Goal: Information Seeking & Learning: Learn about a topic

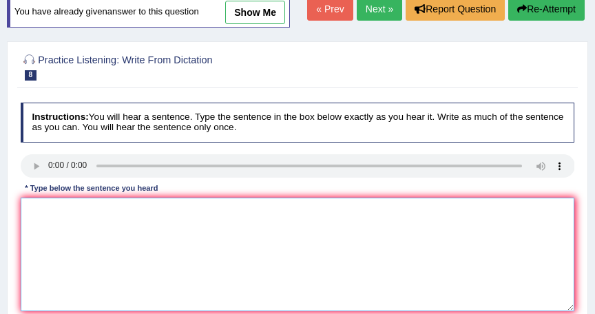
click at [31, 203] on textarea at bounding box center [298, 255] width 555 height 114
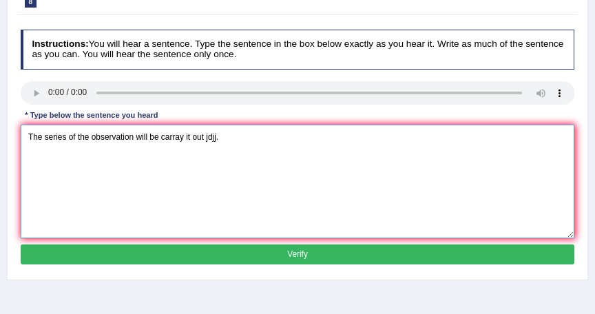
scroll to position [165, 0]
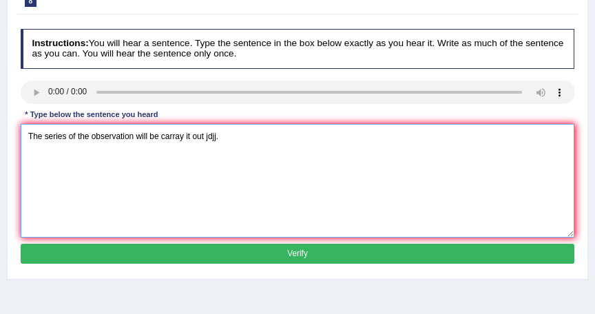
type textarea "The series of the observation will be carray it out jdjj."
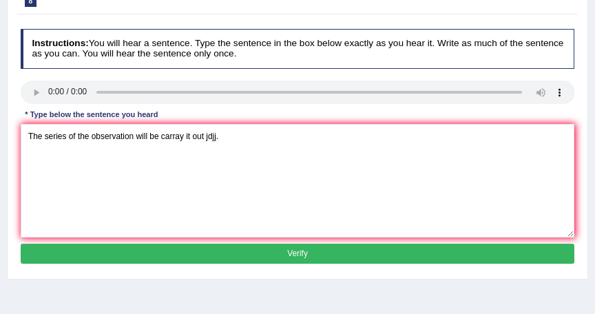
click at [448, 256] on button "Verify" at bounding box center [298, 254] width 555 height 20
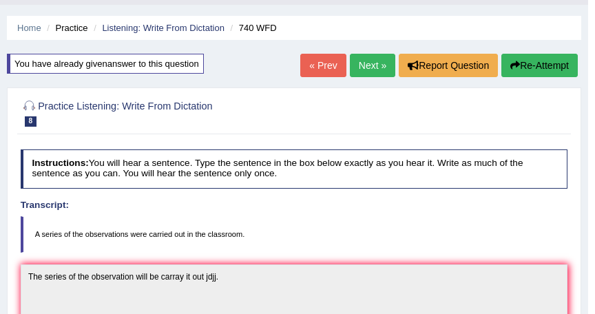
scroll to position [27, 0]
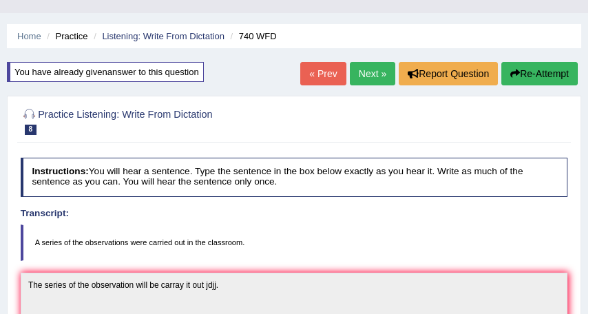
click at [532, 77] on button "Re-Attempt" at bounding box center [540, 73] width 77 height 23
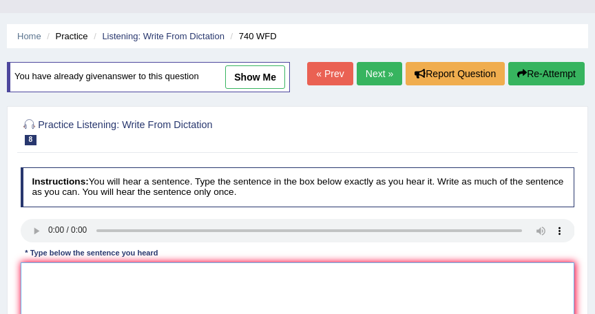
click at [28, 273] on textarea at bounding box center [298, 320] width 555 height 114
type textarea "a"
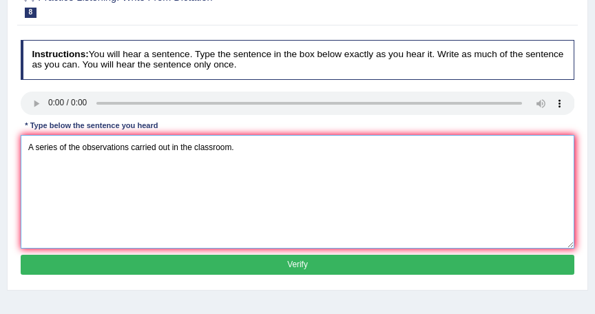
scroll to position [174, 0]
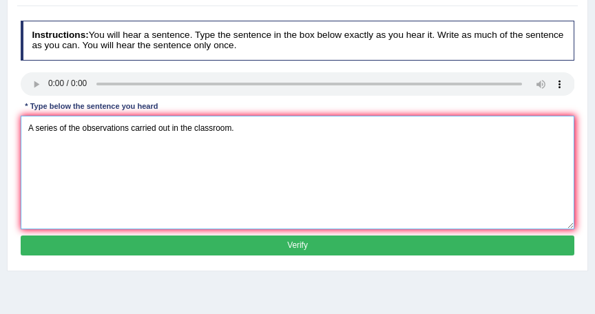
type textarea "A series of the observations carried out in the classroom."
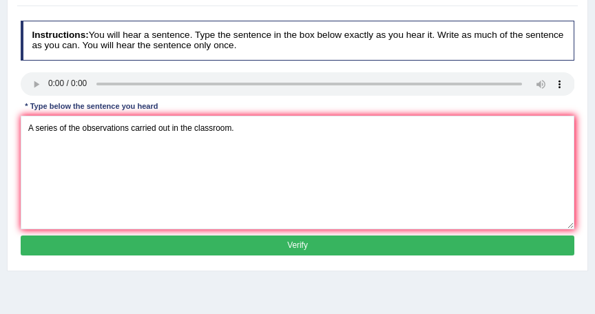
click at [410, 241] on button "Verify" at bounding box center [298, 246] width 555 height 20
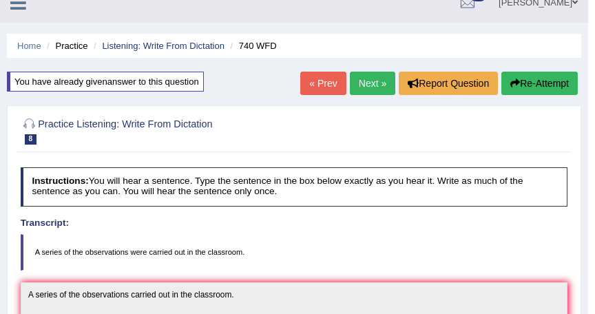
scroll to position [0, 0]
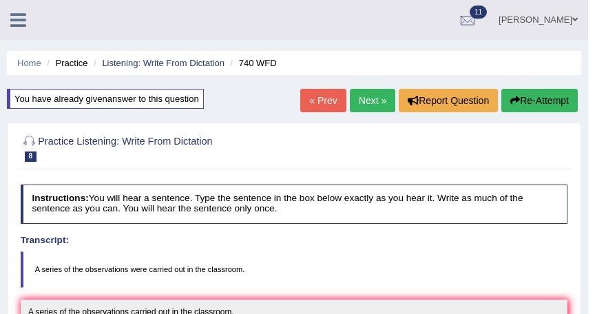
click at [382, 98] on link "Next »" at bounding box center [372, 100] width 45 height 23
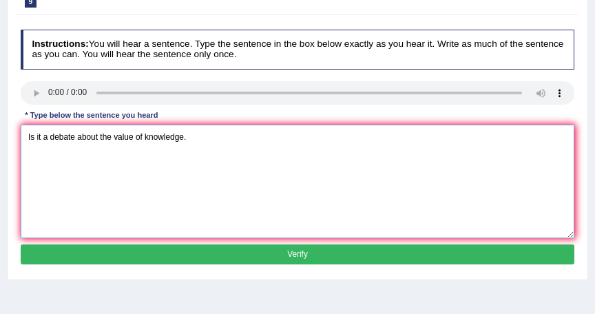
scroll to position [171, 0]
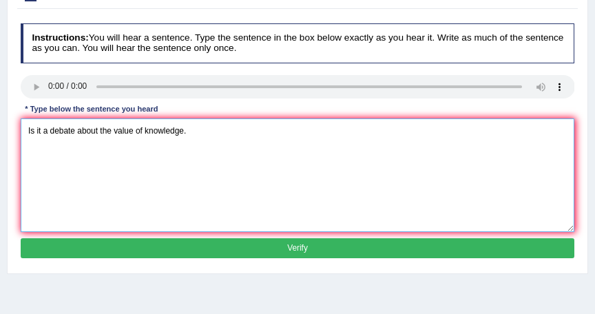
type textarea "Is it a debate about the value of knowledge."
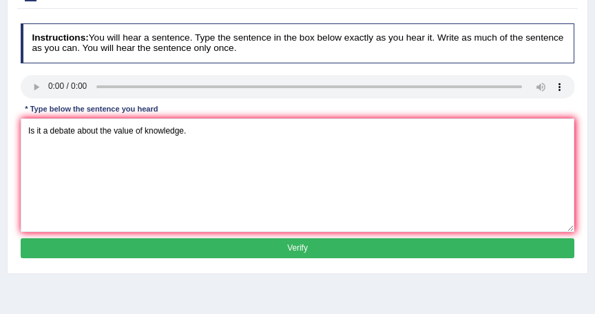
click at [363, 241] on button "Verify" at bounding box center [298, 248] width 555 height 20
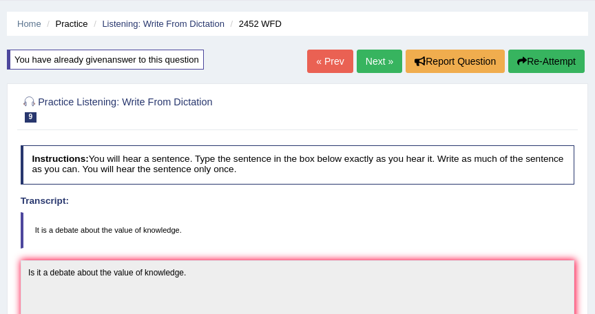
scroll to position [0, 0]
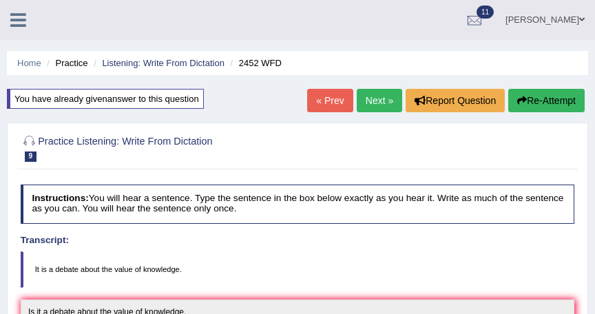
click at [381, 96] on link "Next »" at bounding box center [379, 100] width 45 height 23
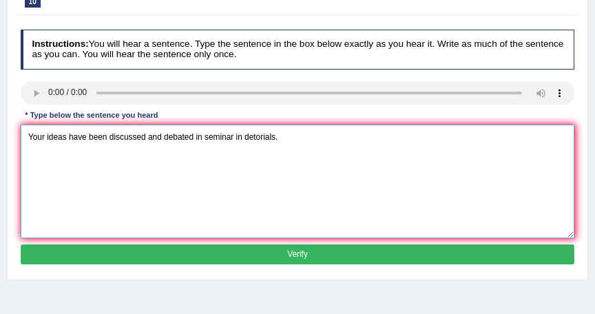
scroll to position [165, 0]
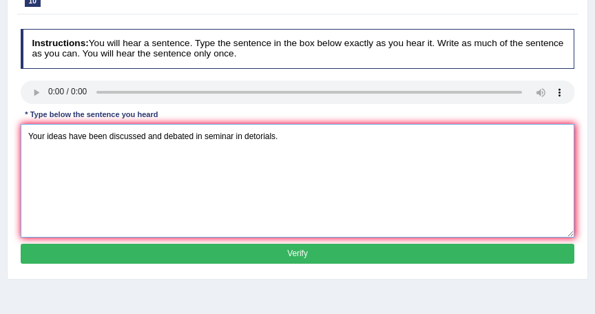
type textarea "Your ideas have been discussed and debated in seminar in detorials."
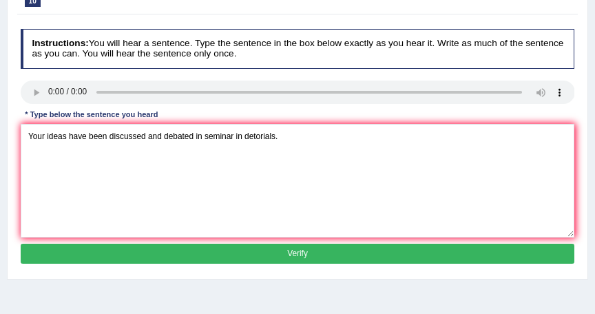
click at [346, 249] on button "Verify" at bounding box center [298, 254] width 555 height 20
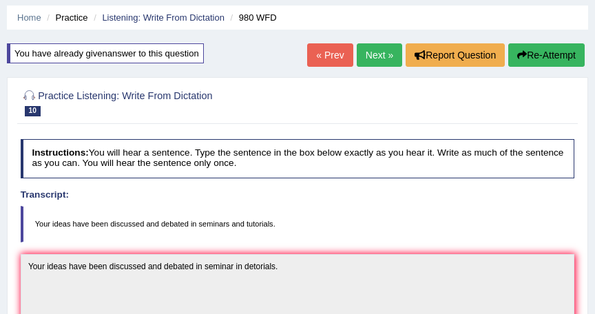
scroll to position [3, 0]
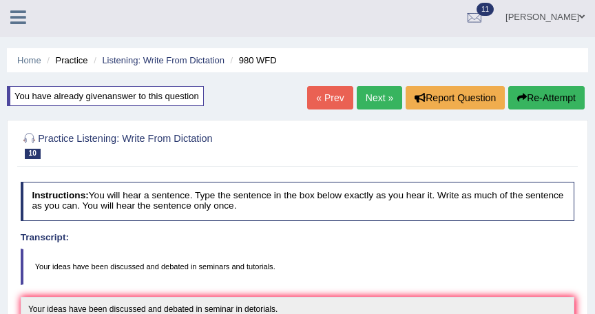
click at [540, 101] on button "Re-Attempt" at bounding box center [547, 97] width 77 height 23
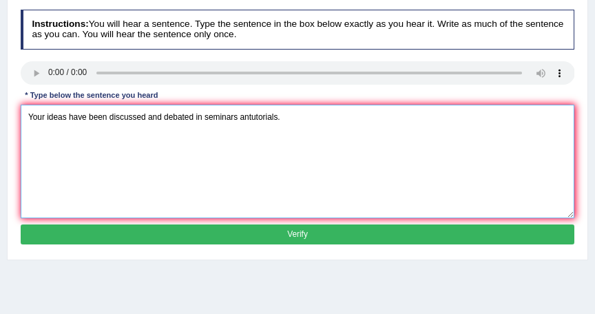
scroll to position [186, 0]
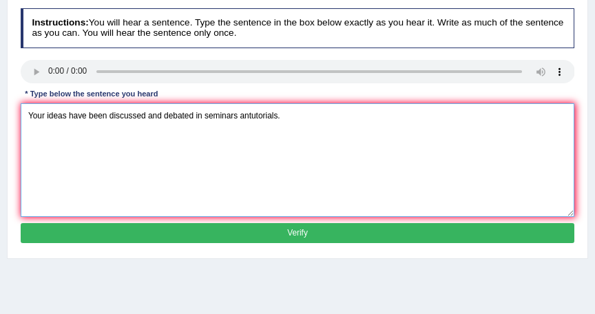
type textarea "Your ideas have been discussed and debated in seminars antutorials."
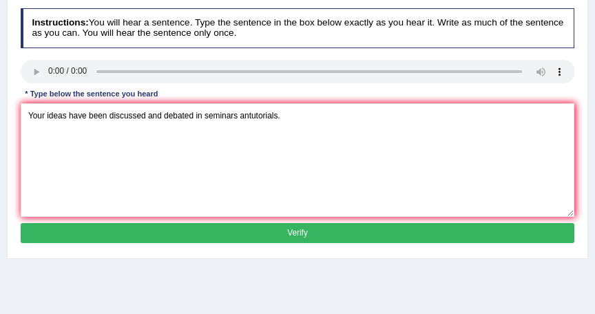
click at [334, 223] on button "Verify" at bounding box center [298, 233] width 555 height 20
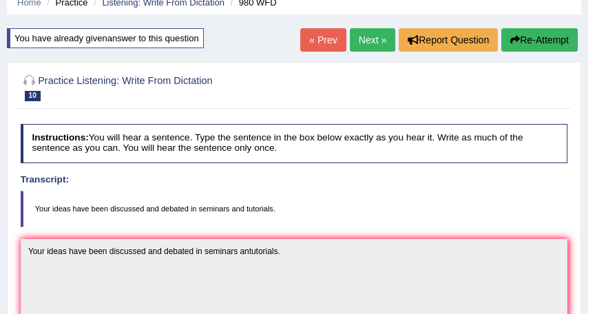
scroll to position [0, 0]
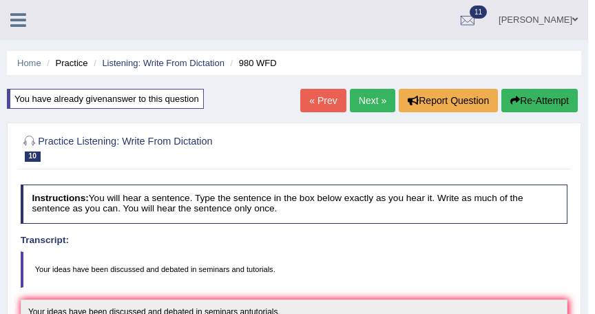
click at [358, 105] on link "Next »" at bounding box center [372, 100] width 45 height 23
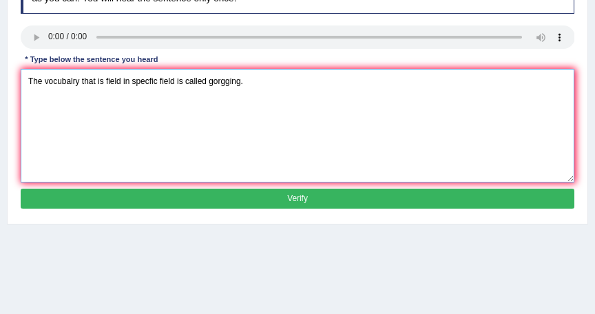
scroll to position [233, 0]
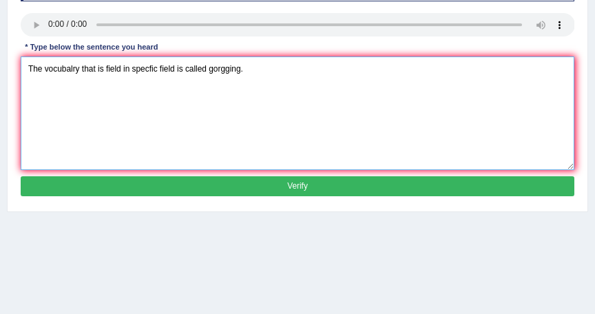
type textarea "The vocubalry that is field in specfic field is called gorgging."
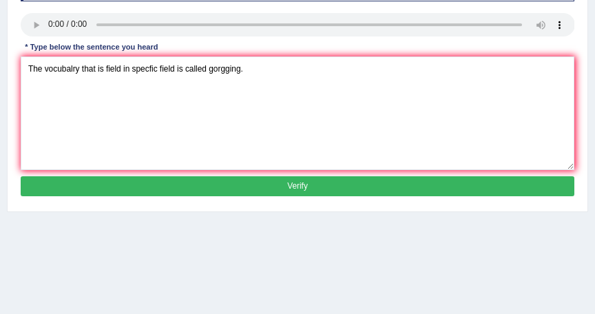
click at [337, 185] on button "Verify" at bounding box center [298, 186] width 555 height 20
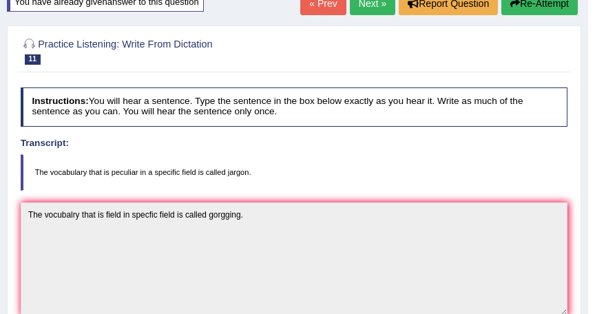
scroll to position [94, 0]
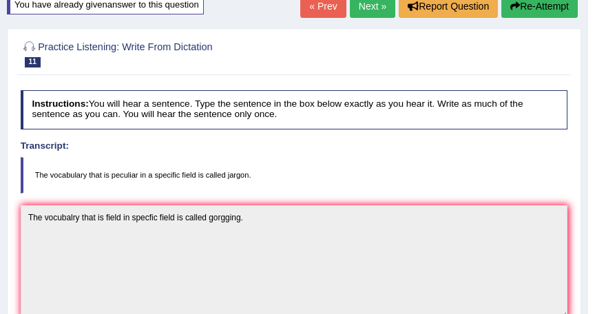
click at [536, 6] on button "Re-Attempt" at bounding box center [540, 5] width 77 height 23
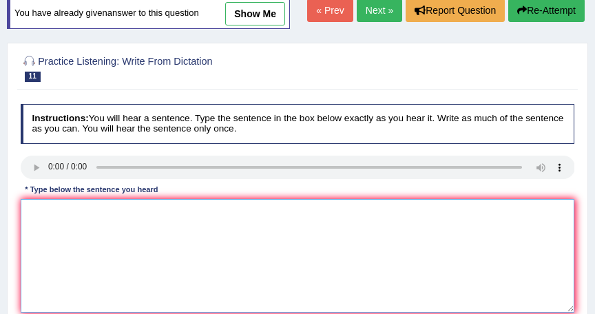
click at [101, 218] on textarea at bounding box center [298, 256] width 555 height 114
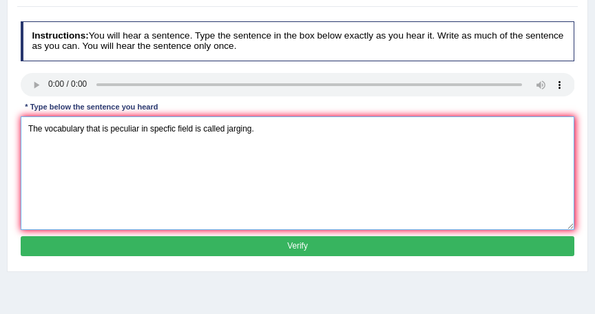
scroll to position [176, 0]
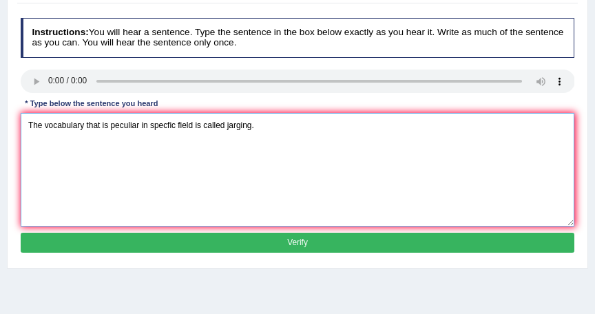
type textarea "The vocabulary that is peculiar in specfic field is called jarging."
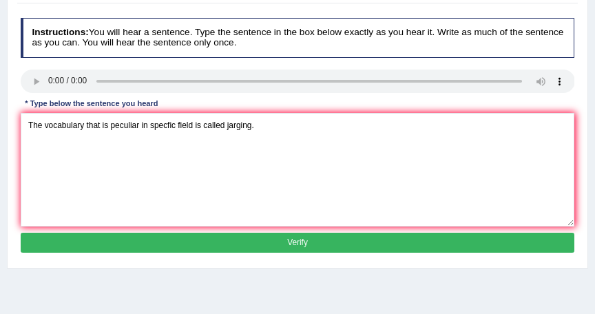
click at [338, 238] on button "Verify" at bounding box center [298, 243] width 555 height 20
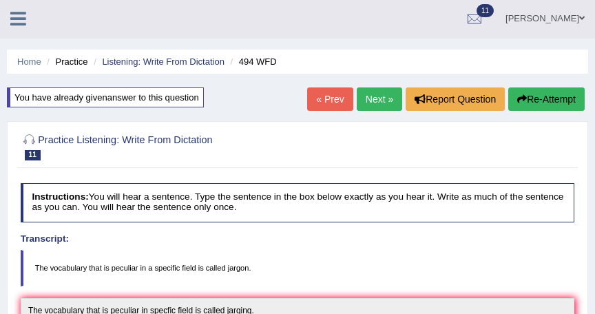
scroll to position [0, 0]
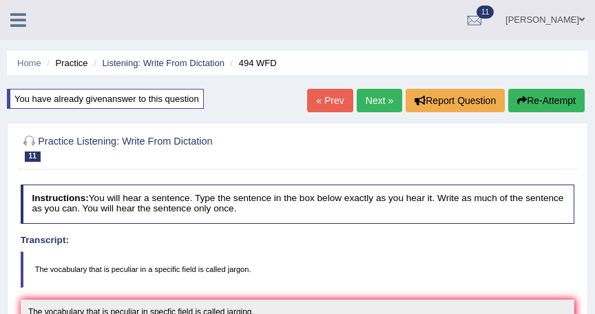
click at [386, 97] on link "Next »" at bounding box center [379, 100] width 45 height 23
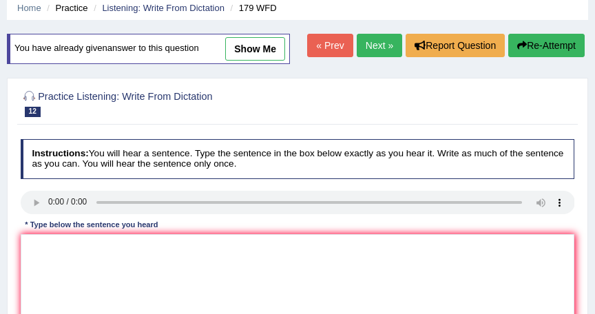
scroll to position [73, 0]
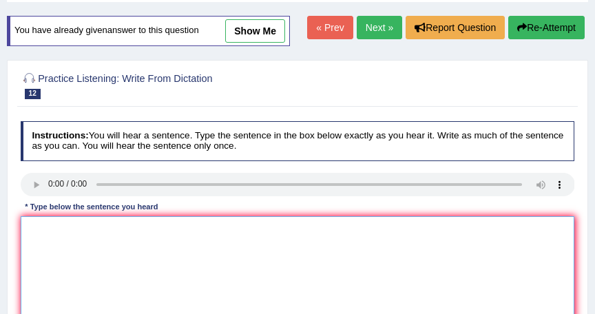
click at [30, 221] on textarea at bounding box center [298, 273] width 555 height 114
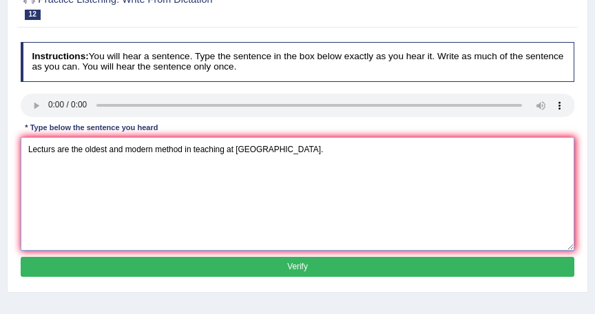
scroll to position [165, 0]
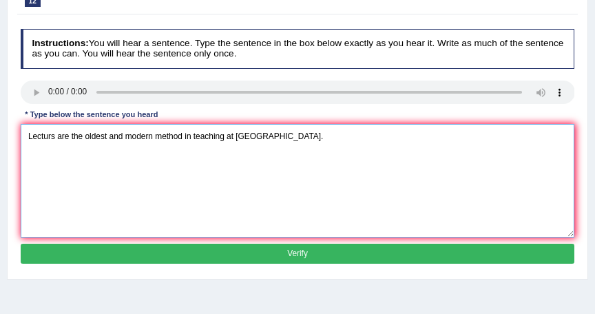
type textarea "Lecturs are the oldest and modern method in teaching at universitey universitie…"
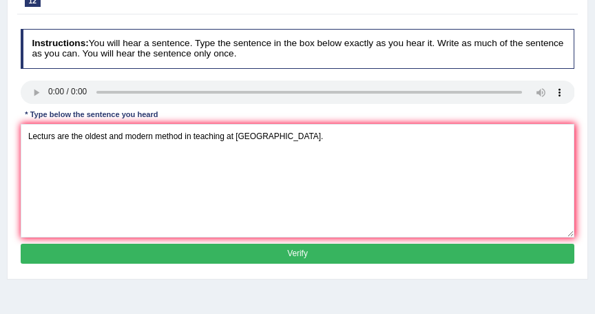
click at [350, 246] on button "Verify" at bounding box center [298, 254] width 555 height 20
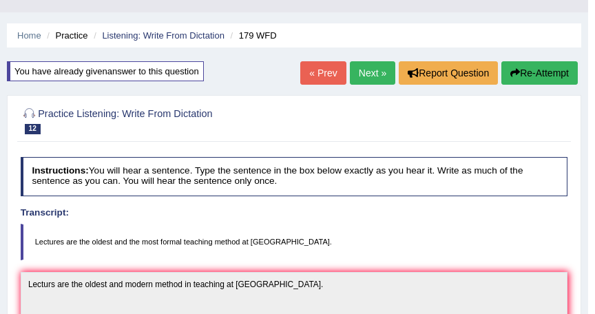
scroll to position [27, 0]
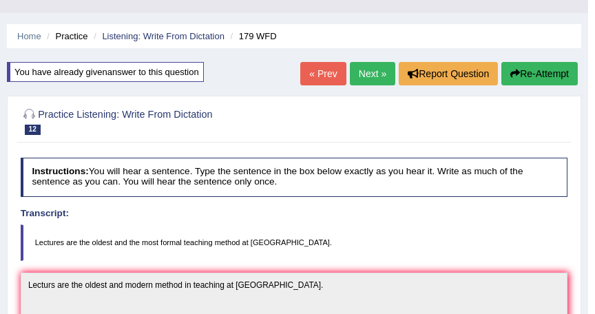
click at [526, 64] on button "Re-Attempt" at bounding box center [540, 73] width 77 height 23
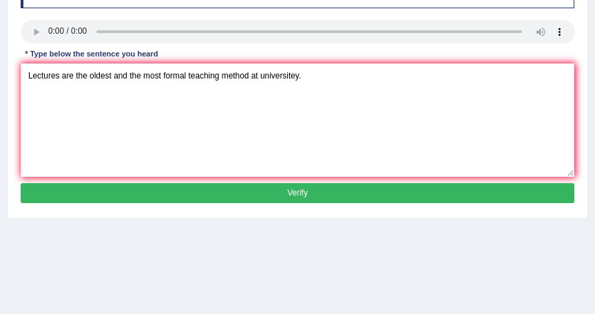
scroll to position [229, 0]
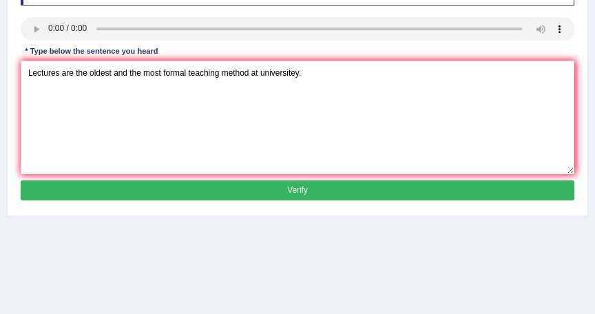
type textarea "Lectures are the oldest and the most formal teaching method at universitey."
click at [296, 185] on button "Verify" at bounding box center [298, 191] width 555 height 20
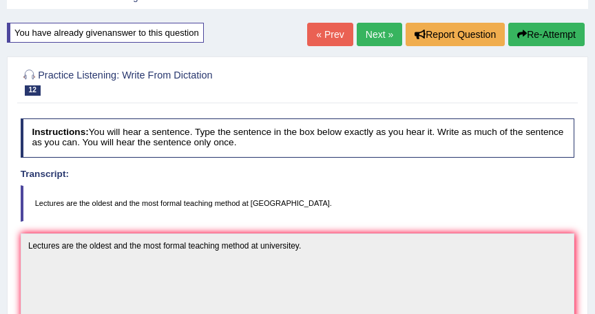
scroll to position [0, 0]
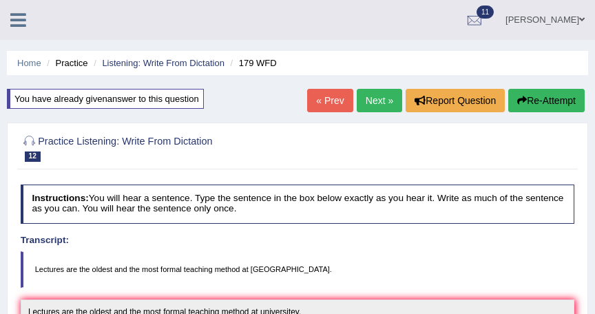
click at [387, 98] on link "Next »" at bounding box center [379, 100] width 45 height 23
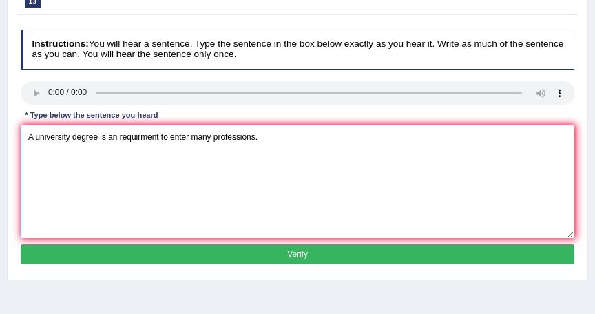
scroll to position [165, 0]
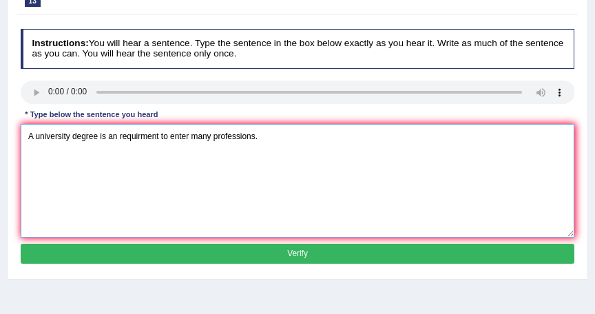
type textarea "A university degree is an requirment to enter many professions."
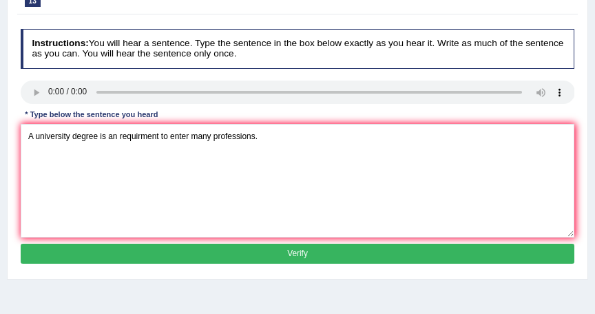
click at [295, 250] on button "Verify" at bounding box center [298, 254] width 555 height 20
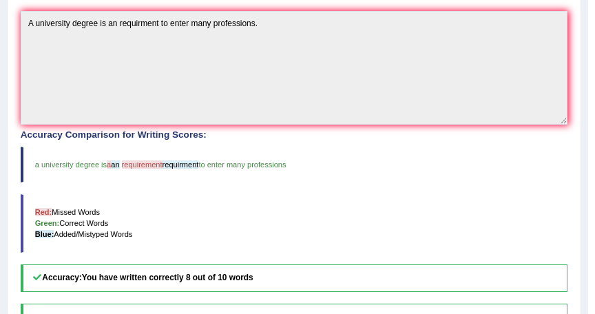
scroll to position [303, 0]
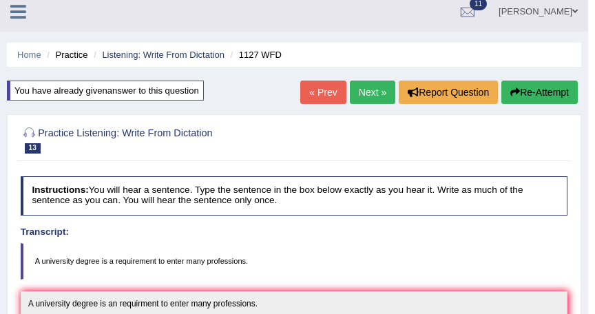
scroll to position [0, 0]
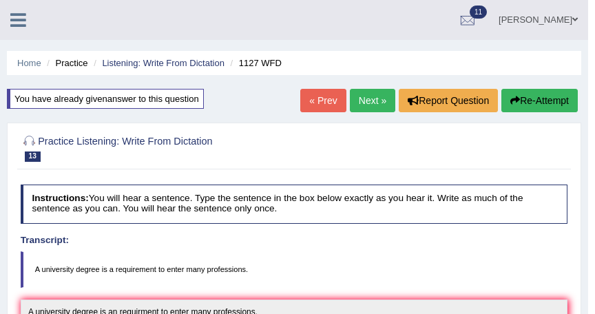
click at [530, 99] on button "Re-Attempt" at bounding box center [540, 100] width 77 height 23
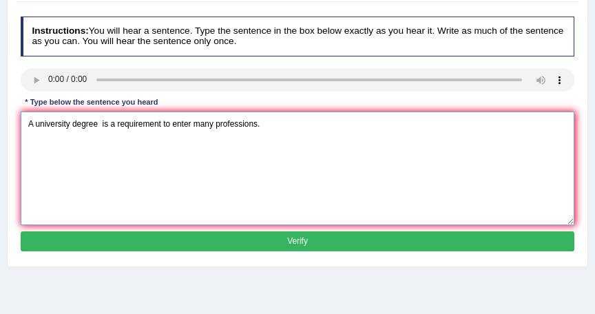
scroll to position [214, 0]
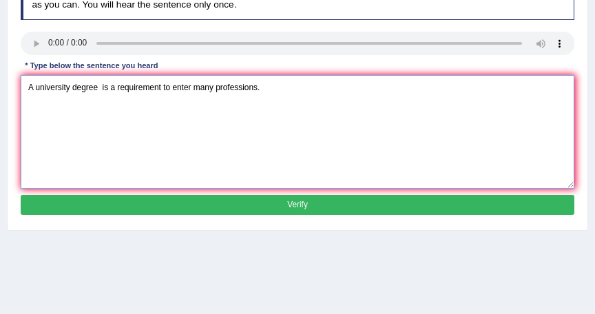
type textarea "A university degree is a requirement to enter many professions."
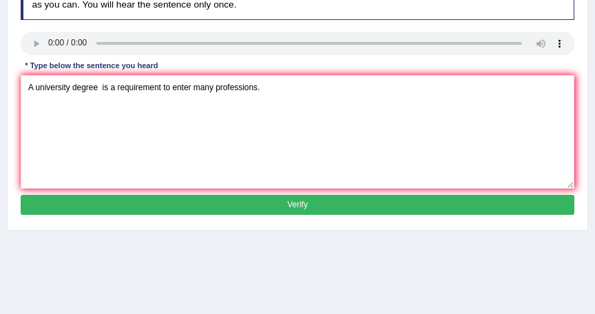
click at [309, 199] on button "Verify" at bounding box center [298, 205] width 555 height 20
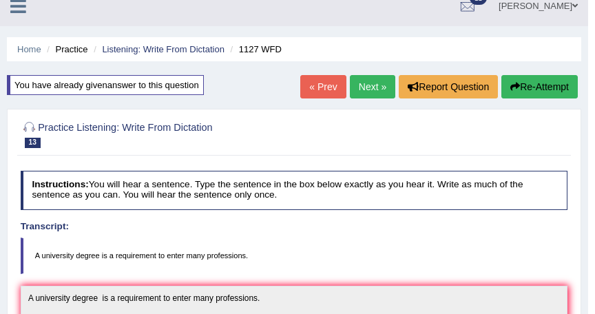
scroll to position [0, 0]
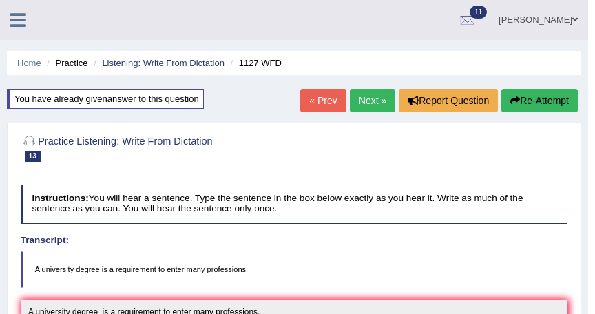
click at [375, 105] on link "Next »" at bounding box center [372, 100] width 45 height 23
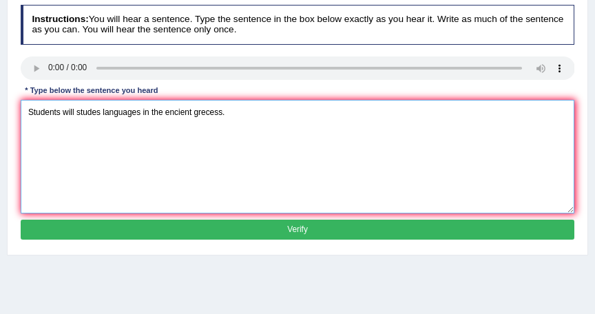
scroll to position [233, 0]
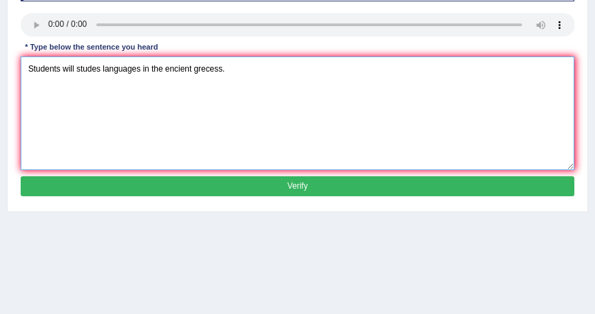
type textarea "Students will studes languages in the encient grecess."
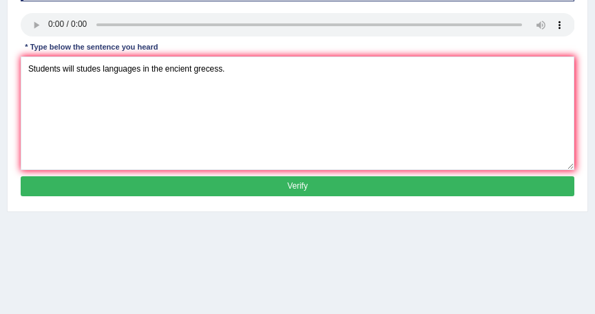
click at [369, 179] on button "Verify" at bounding box center [298, 186] width 555 height 20
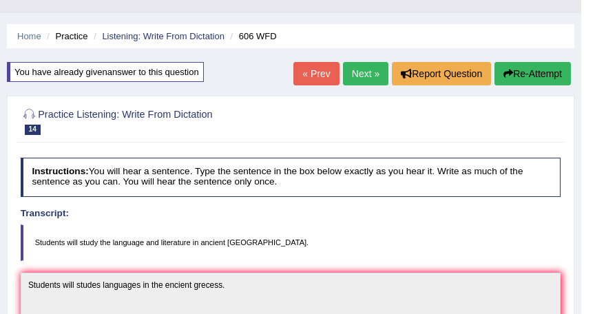
scroll to position [0, 0]
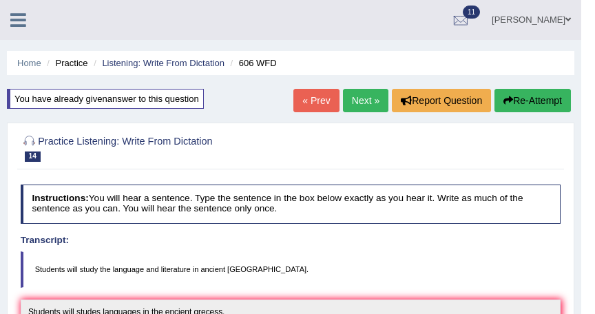
click at [527, 103] on button "Re-Attempt" at bounding box center [533, 100] width 77 height 23
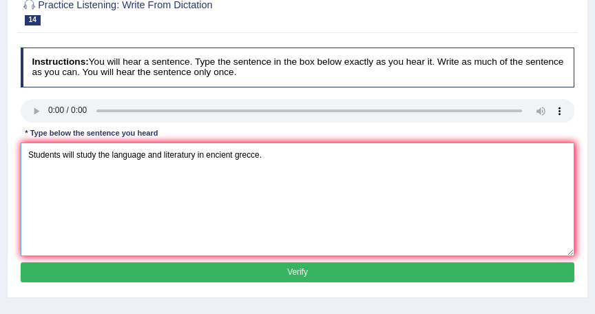
scroll to position [165, 0]
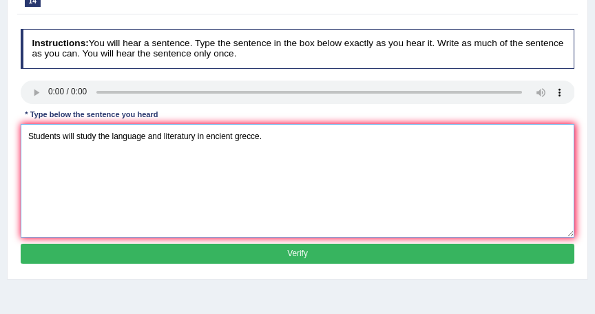
type textarea "Students will study the language and literatury in encient grecce."
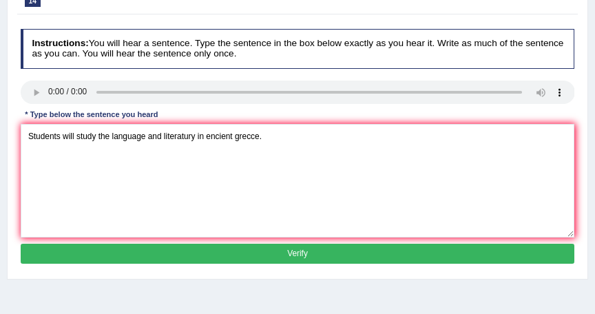
click at [383, 251] on button "Verify" at bounding box center [298, 254] width 555 height 20
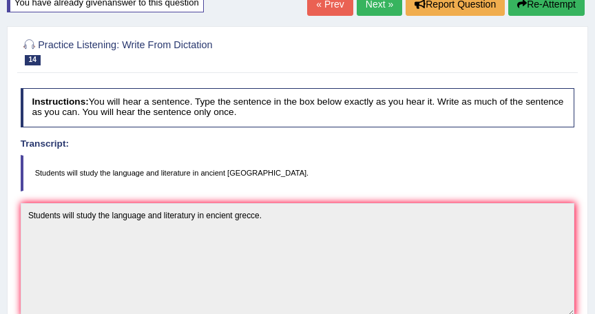
scroll to position [88, 0]
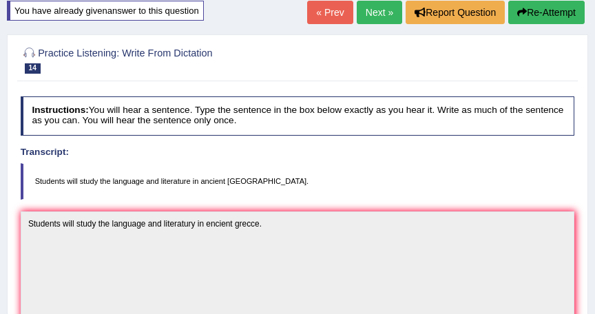
click at [557, 10] on button "Re-Attempt" at bounding box center [547, 12] width 77 height 23
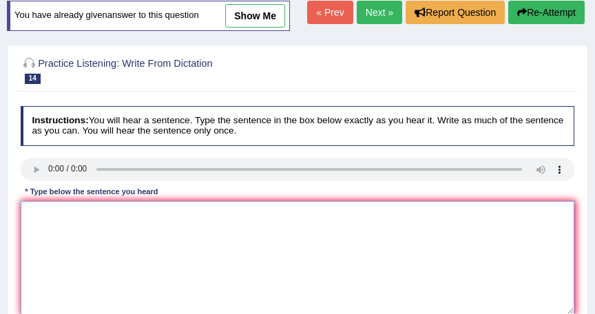
click at [34, 218] on textarea at bounding box center [298, 258] width 555 height 114
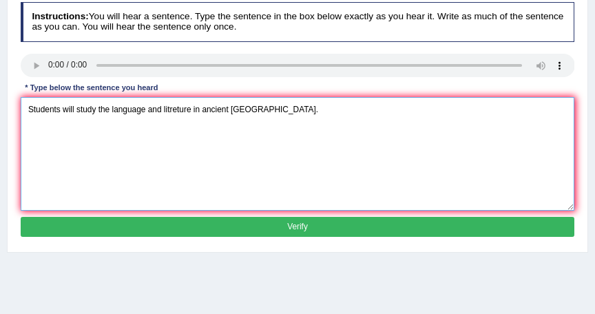
scroll to position [235, 0]
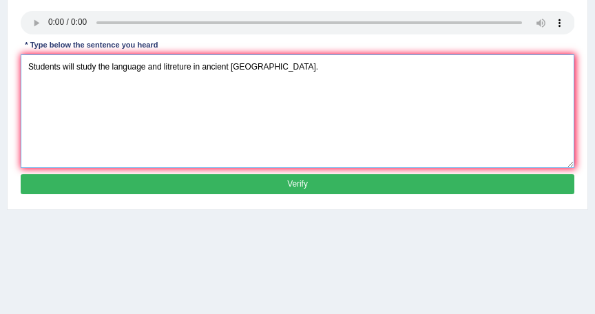
type textarea "Students will study the language and litreture in ancient greece."
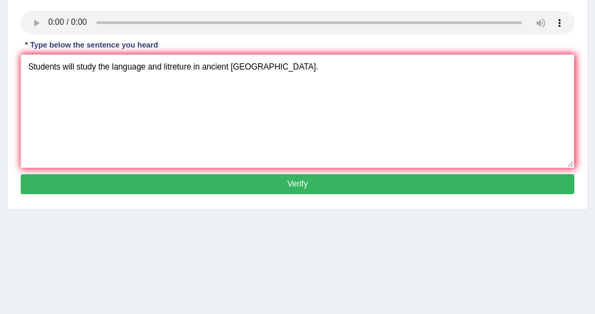
click at [369, 185] on button "Verify" at bounding box center [298, 184] width 555 height 20
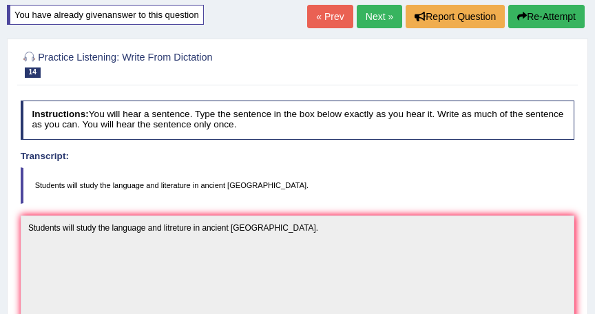
scroll to position [36, 0]
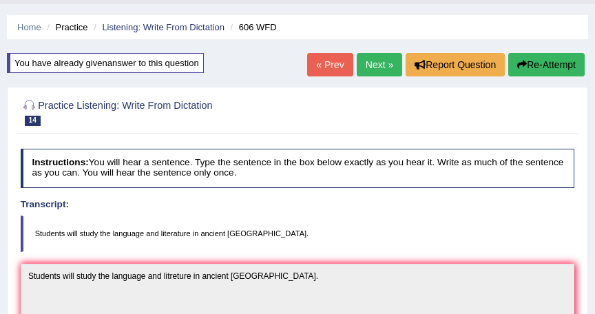
click at [382, 62] on link "Next »" at bounding box center [379, 64] width 45 height 23
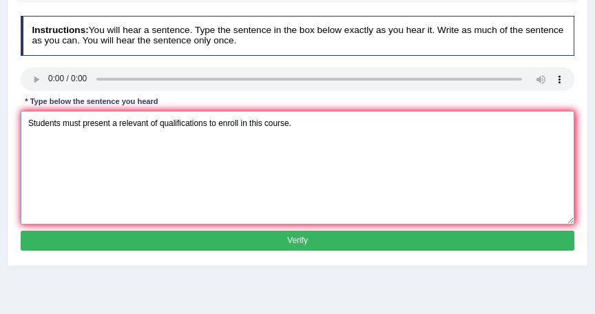
scroll to position [165, 0]
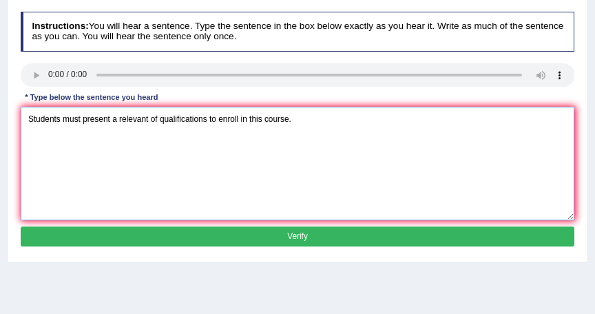
type textarea "Students must present a relevant of qualifications to enroll in this course."
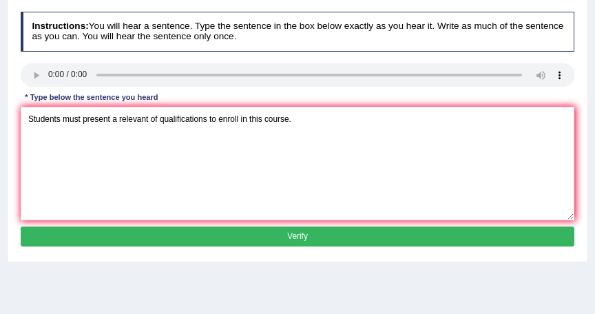
click at [324, 236] on button "Verify" at bounding box center [298, 237] width 555 height 20
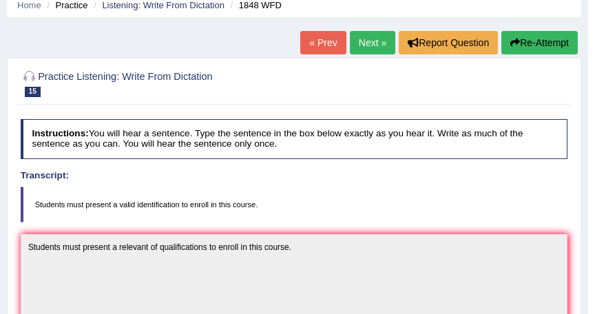
scroll to position [43, 0]
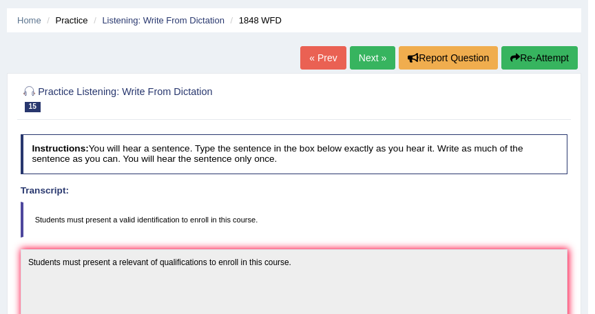
click at [542, 57] on button "Re-Attempt" at bounding box center [540, 57] width 77 height 23
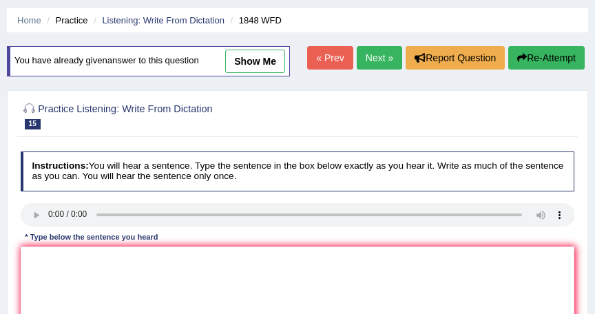
scroll to position [43, 0]
click at [34, 250] on textarea at bounding box center [298, 304] width 555 height 114
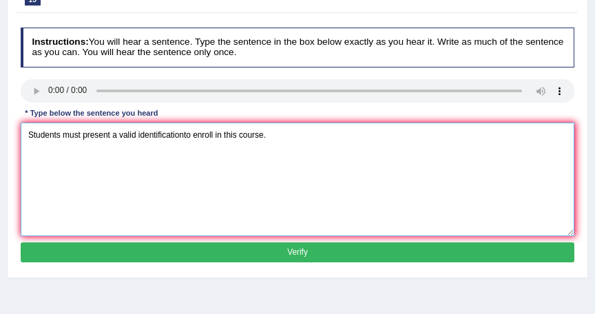
scroll to position [171, 0]
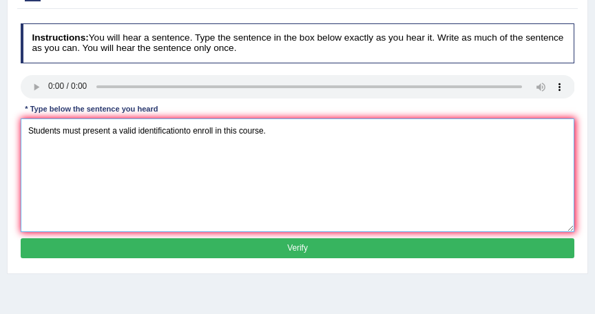
type textarea "Students must present a valid identificationto enroll in this course."
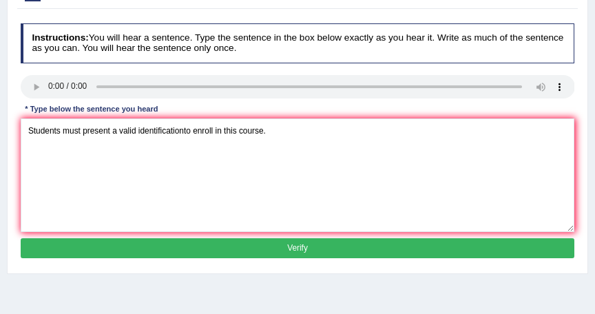
click at [351, 249] on button "Verify" at bounding box center [298, 248] width 555 height 20
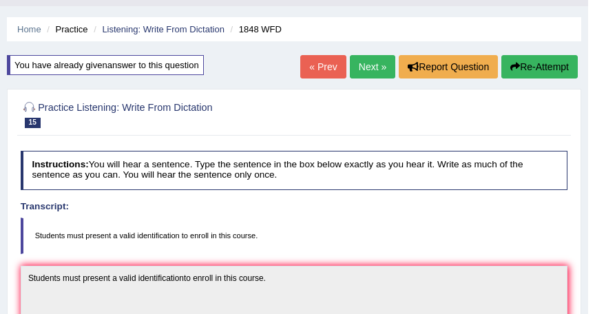
scroll to position [21, 0]
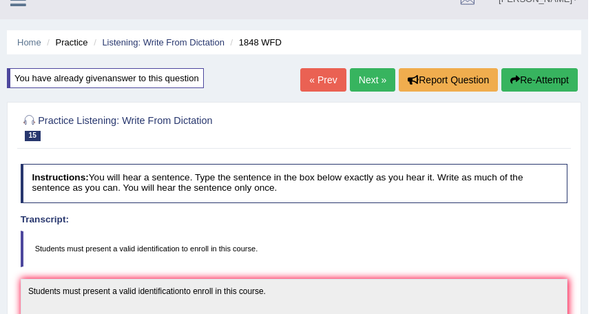
click at [363, 77] on link "Next »" at bounding box center [372, 79] width 45 height 23
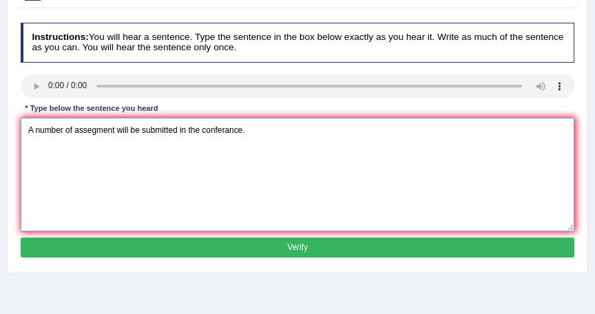
scroll to position [165, 0]
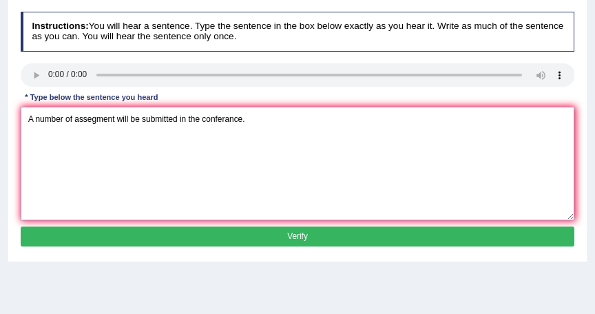
type textarea "A number of assegment will be submitted in the conferance."
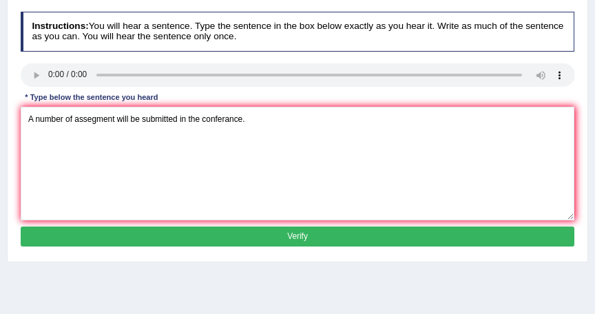
click at [318, 238] on button "Verify" at bounding box center [298, 237] width 555 height 20
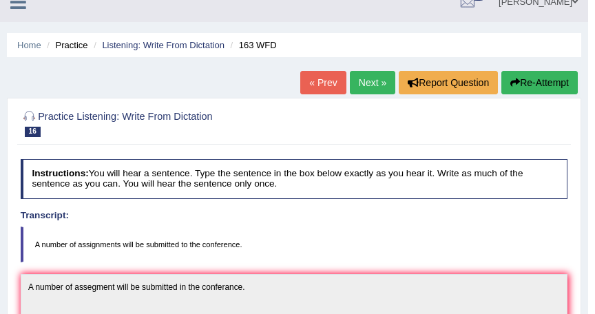
scroll to position [0, 0]
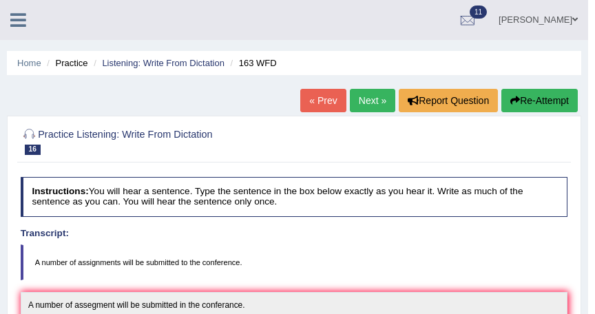
click at [540, 96] on button "Re-Attempt" at bounding box center [540, 100] width 77 height 23
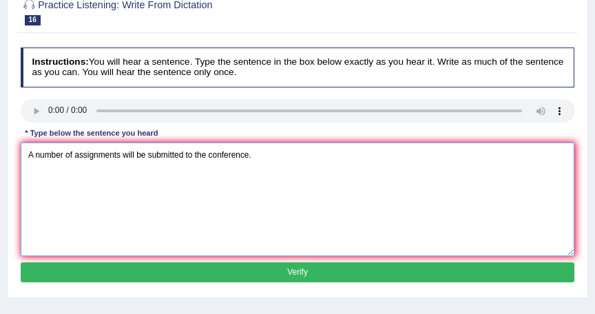
type textarea "A number of assignments will be submitted to the conference."
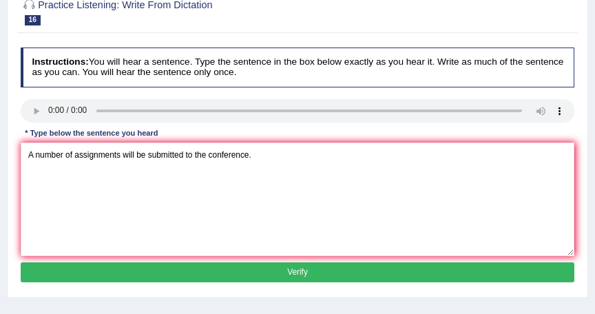
click at [337, 265] on button "Verify" at bounding box center [298, 273] width 555 height 20
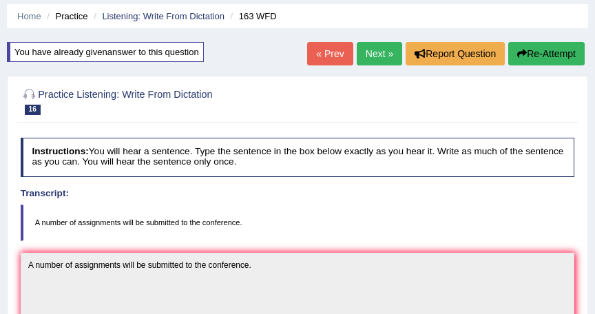
scroll to position [45, 0]
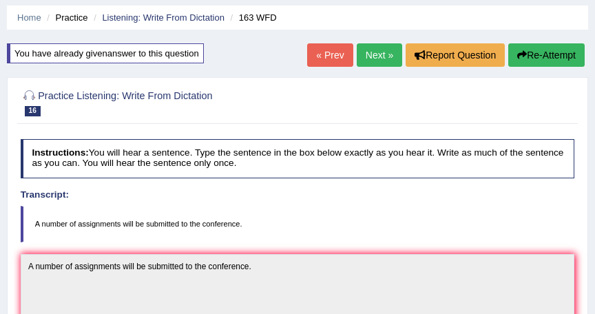
click at [375, 50] on link "Next »" at bounding box center [379, 54] width 45 height 23
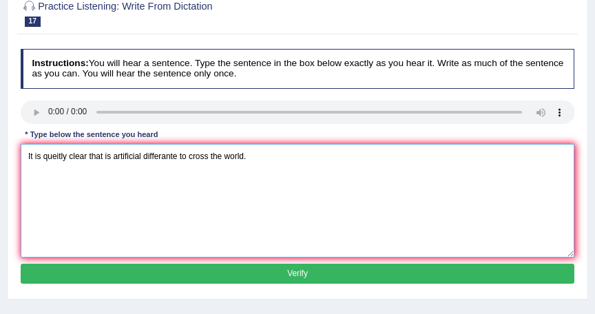
scroll to position [147, 0]
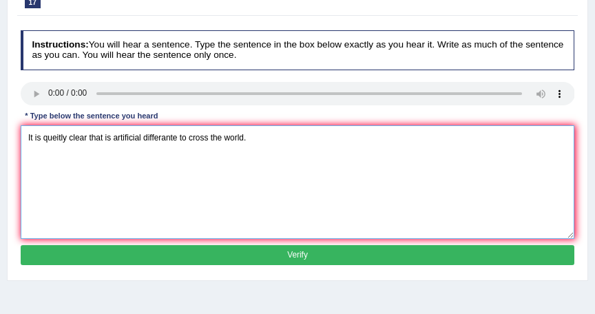
type textarea "It is queitly clear that is artificial differante to cross the world."
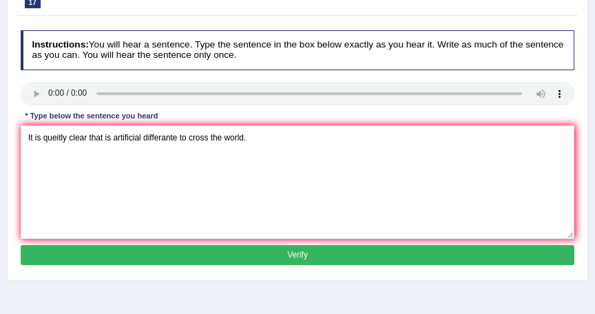
click at [331, 248] on button "Verify" at bounding box center [298, 255] width 555 height 20
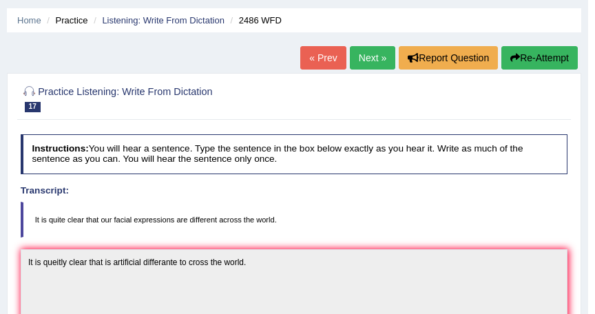
scroll to position [0, 0]
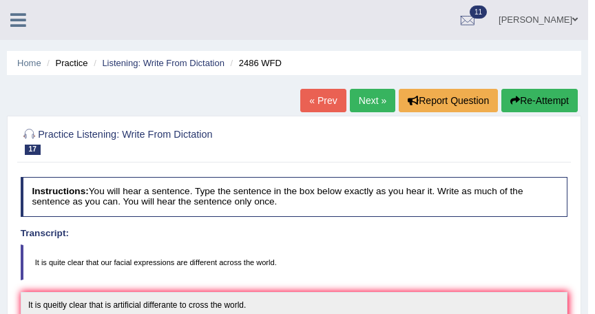
click at [528, 99] on button "Re-Attempt" at bounding box center [540, 100] width 77 height 23
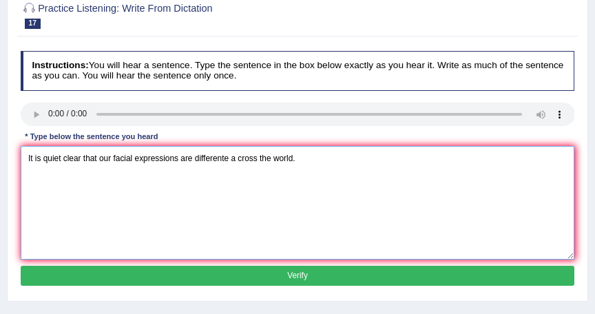
scroll to position [147, 0]
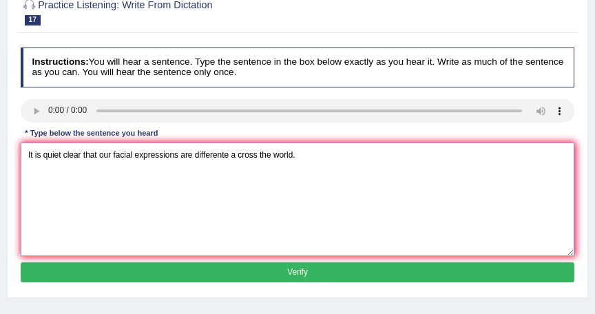
type textarea "It is quiet clear that our facial expressions are differente a cross the world."
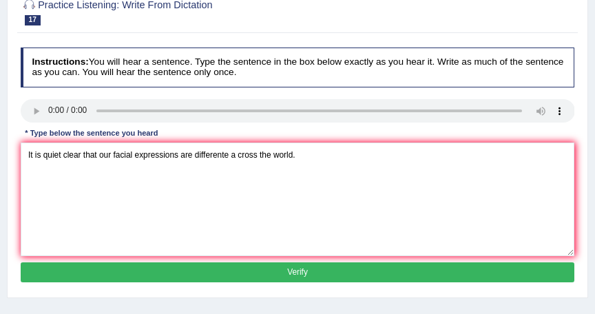
click at [397, 266] on button "Verify" at bounding box center [298, 273] width 555 height 20
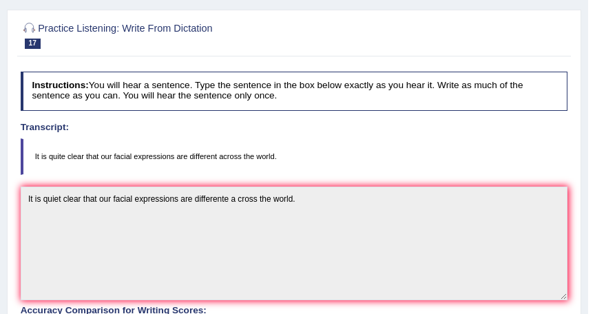
scroll to position [33, 0]
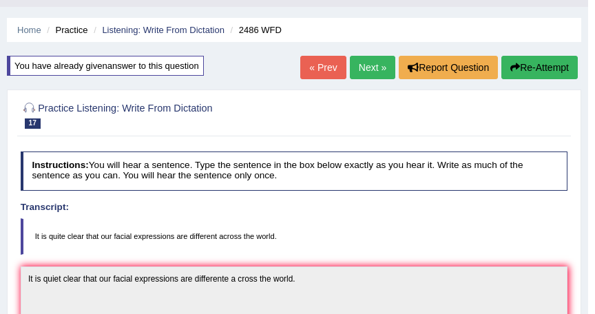
click at [529, 63] on button "Re-Attempt" at bounding box center [540, 67] width 77 height 23
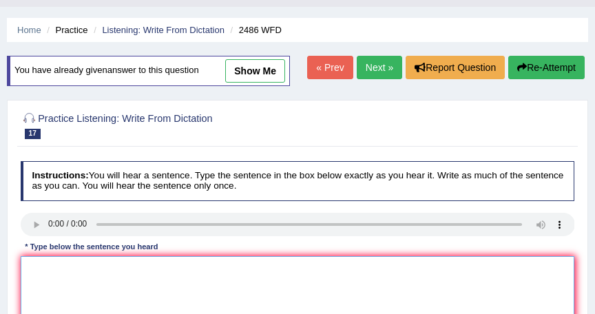
click at [22, 271] on textarea at bounding box center [298, 313] width 555 height 114
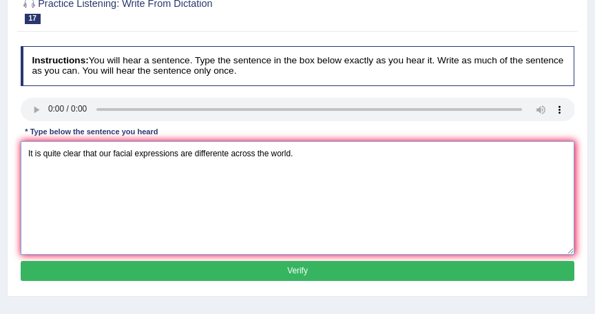
scroll to position [161, 0]
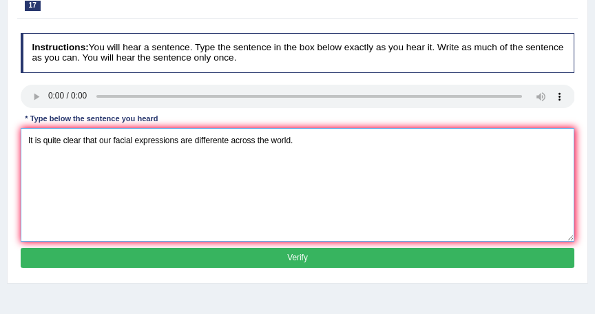
type textarea "It is quite clear that our facial expressions are differente across the world."
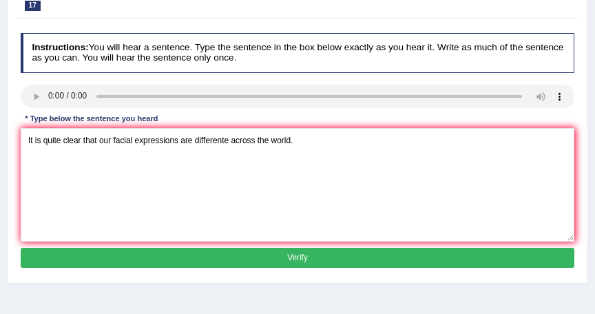
click at [297, 249] on button "Verify" at bounding box center [298, 258] width 555 height 20
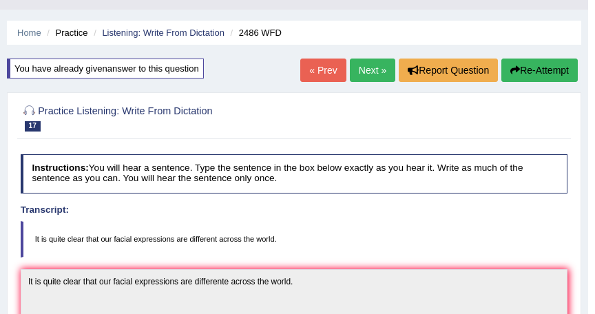
scroll to position [0, 0]
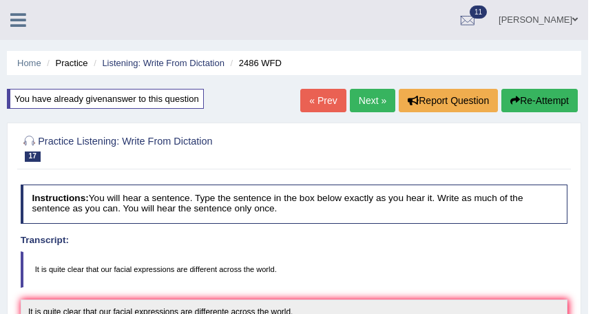
click at [378, 96] on link "Next »" at bounding box center [372, 100] width 45 height 23
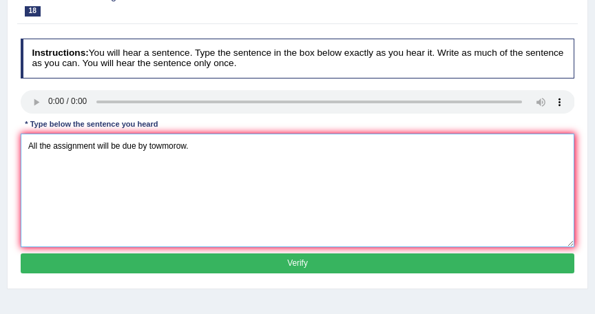
scroll to position [147, 0]
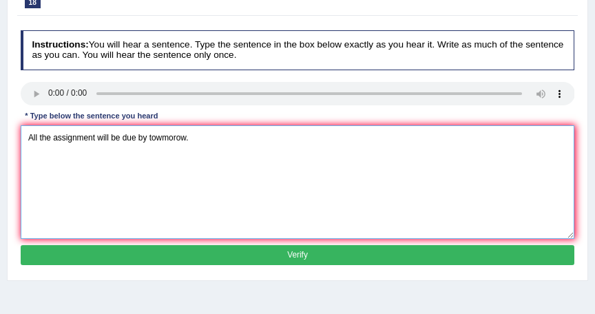
type textarea "All the assignment will be due by towmorow."
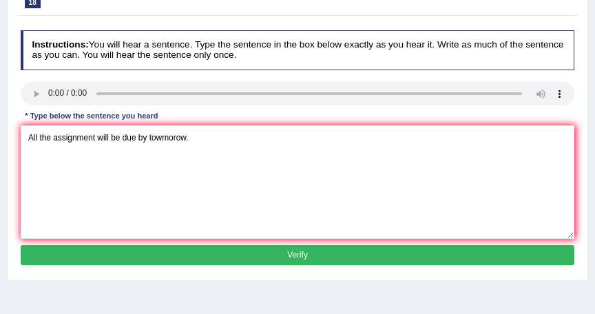
click at [334, 252] on button "Verify" at bounding box center [298, 255] width 555 height 20
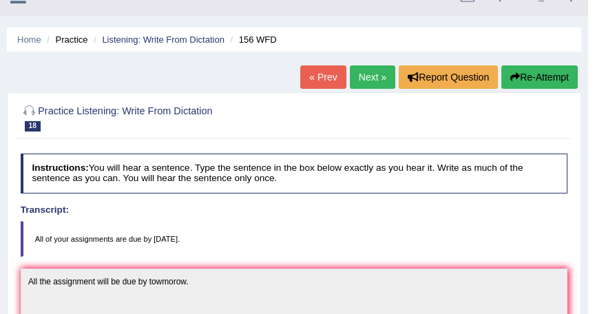
scroll to position [18, 0]
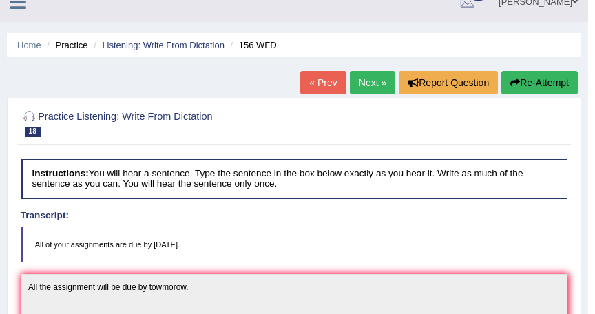
click at [526, 79] on button "Re-Attempt" at bounding box center [540, 82] width 77 height 23
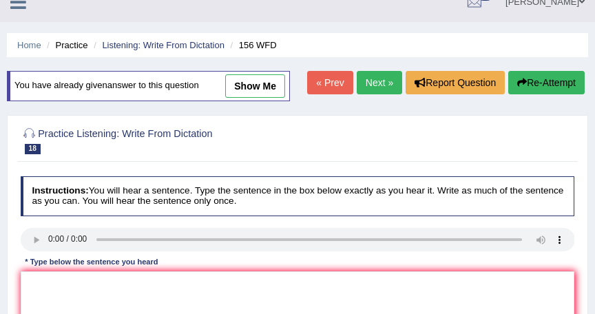
scroll to position [18, 0]
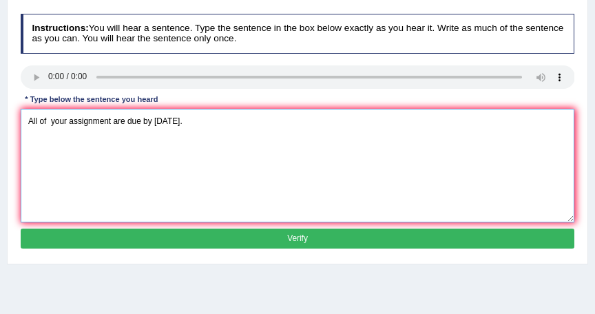
scroll to position [183, 0]
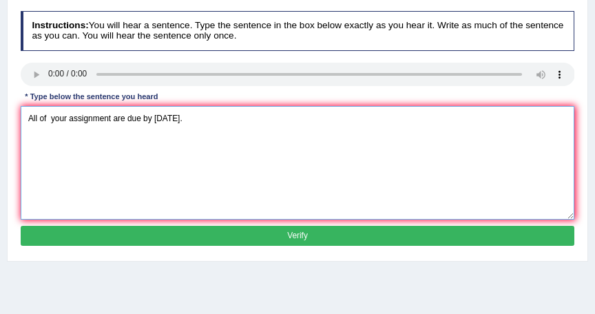
type textarea "All of your assignment are due by tomorrow."
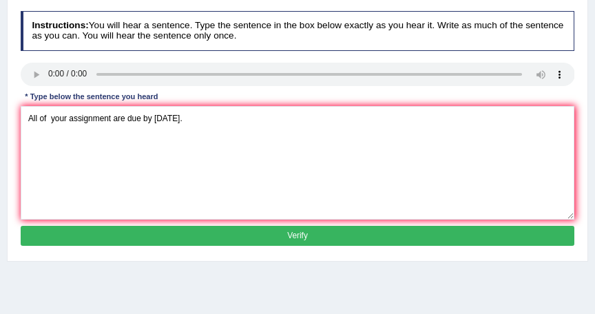
click at [320, 226] on button "Verify" at bounding box center [298, 236] width 555 height 20
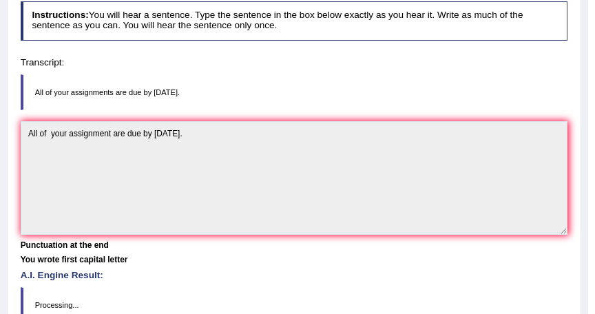
scroll to position [174, 0]
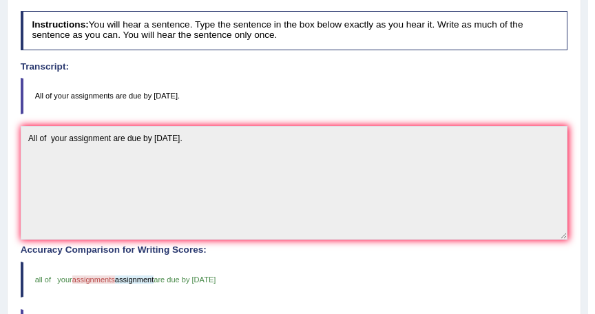
drag, startPoint x: 450, startPoint y: 256, endPoint x: 455, endPoint y: 270, distance: 14.6
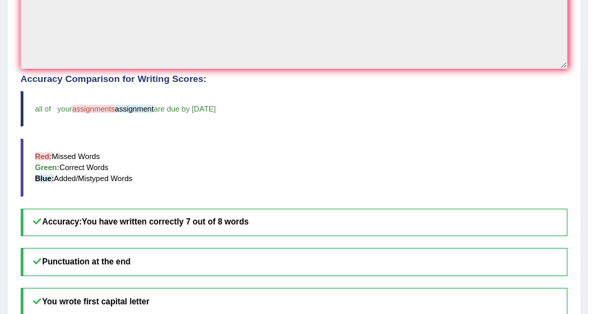
scroll to position [358, 0]
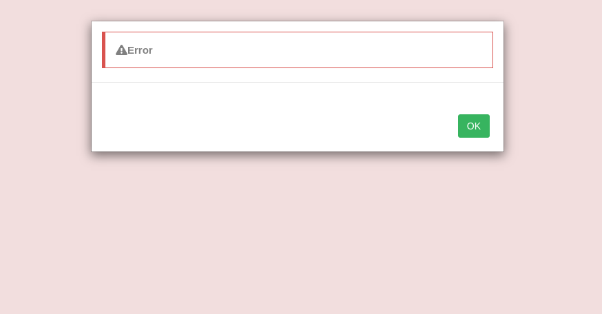
click at [471, 125] on button "OK" at bounding box center [474, 125] width 32 height 23
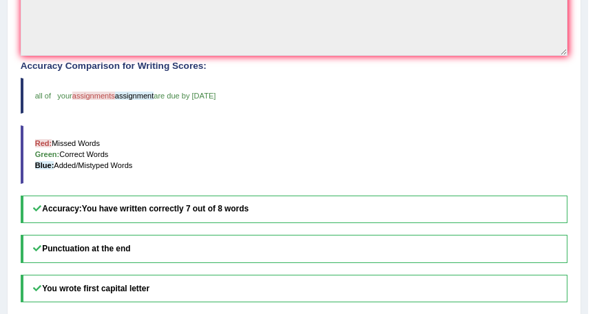
click at [402, 128] on blockquote "Red: Missed Words Green: Correct Words Blue: Added/Mistyped Words" at bounding box center [295, 154] width 548 height 59
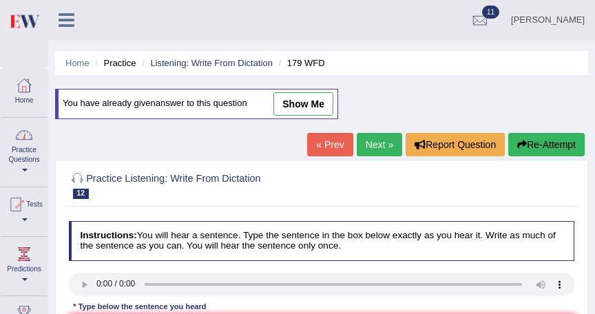
click at [26, 154] on link "Practice Questions" at bounding box center [24, 150] width 47 height 65
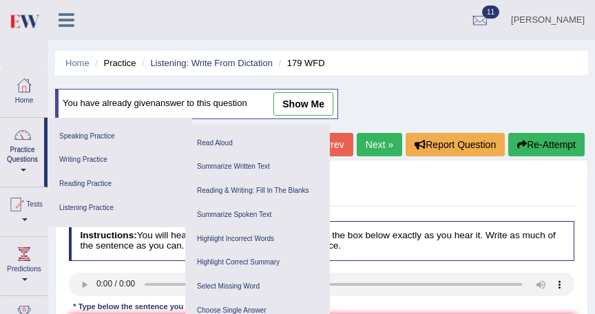
click at [29, 216] on link "Tests" at bounding box center [24, 209] width 47 height 45
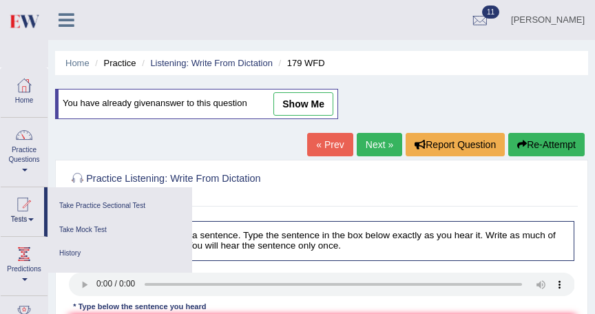
click at [97, 203] on link "Take Practice Sectional Test" at bounding box center [119, 206] width 131 height 24
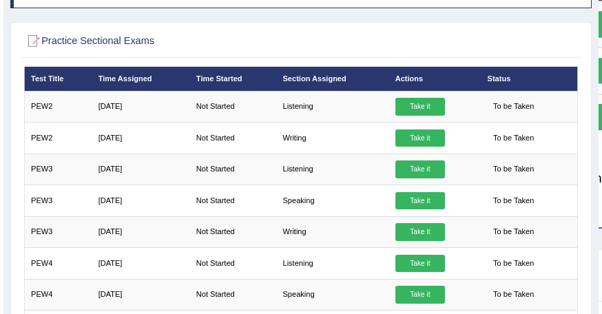
scroll to position [147, 0]
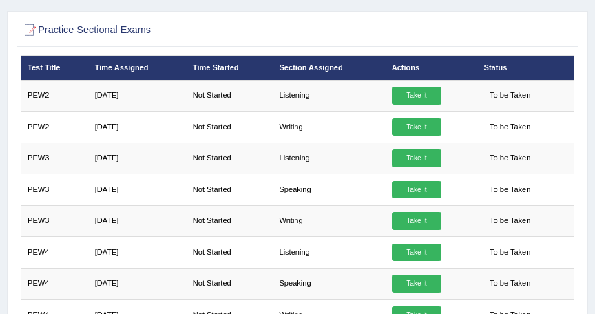
click at [407, 94] on link "Take it" at bounding box center [417, 96] width 50 height 18
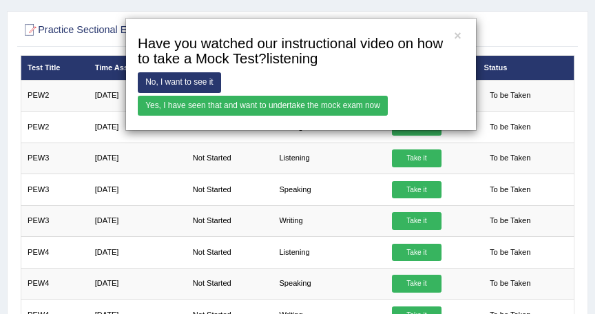
click at [306, 103] on link "Yes, I have seen that and want to undertake the mock exam now" at bounding box center [263, 106] width 250 height 20
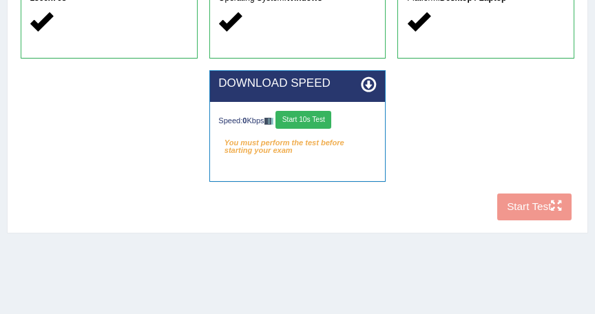
scroll to position [312, 0]
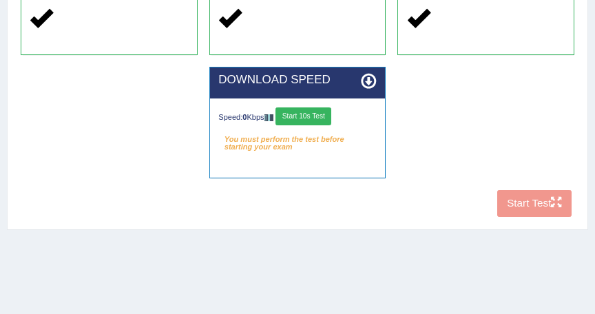
click at [314, 116] on button "Start 10s Test" at bounding box center [304, 117] width 56 height 18
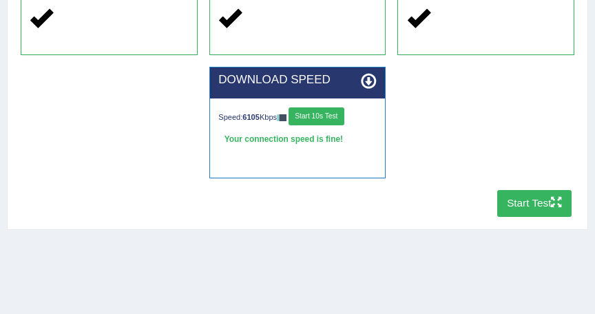
click at [528, 209] on button "Start Test" at bounding box center [535, 203] width 75 height 27
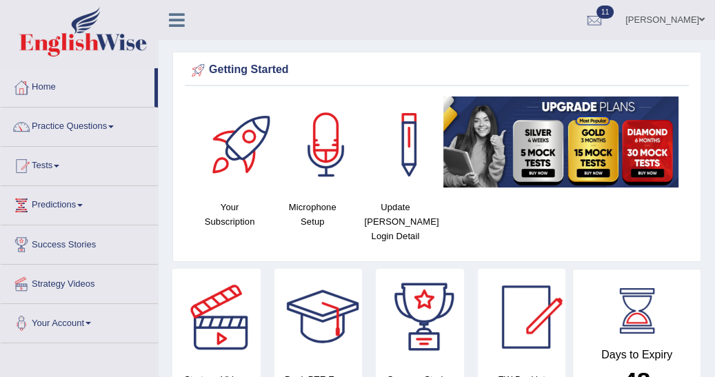
drag, startPoint x: 485, startPoint y: 3, endPoint x: 320, endPoint y: 30, distance: 166.9
click at [320, 30] on div "[PERSON_NAME] Toggle navigation Username: emad_mt Access Type: Online Subscript…" at bounding box center [437, 20] width 556 height 40
click at [58, 165] on link "Tests" at bounding box center [79, 164] width 157 height 34
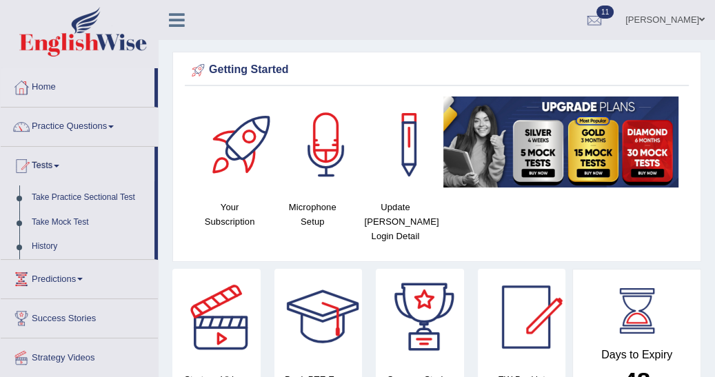
click at [85, 198] on link "Take Practice Sectional Test" at bounding box center [90, 197] width 129 height 25
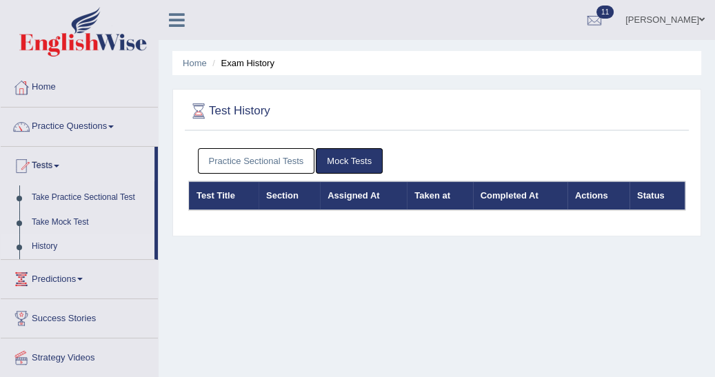
click at [238, 161] on link "Practice Sectional Tests" at bounding box center [256, 161] width 117 height 26
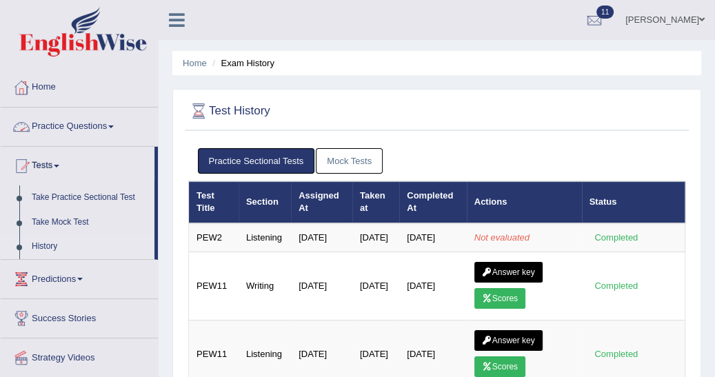
click at [114, 124] on link "Practice Questions" at bounding box center [79, 125] width 157 height 34
